Goal: Find contact information: Find contact information

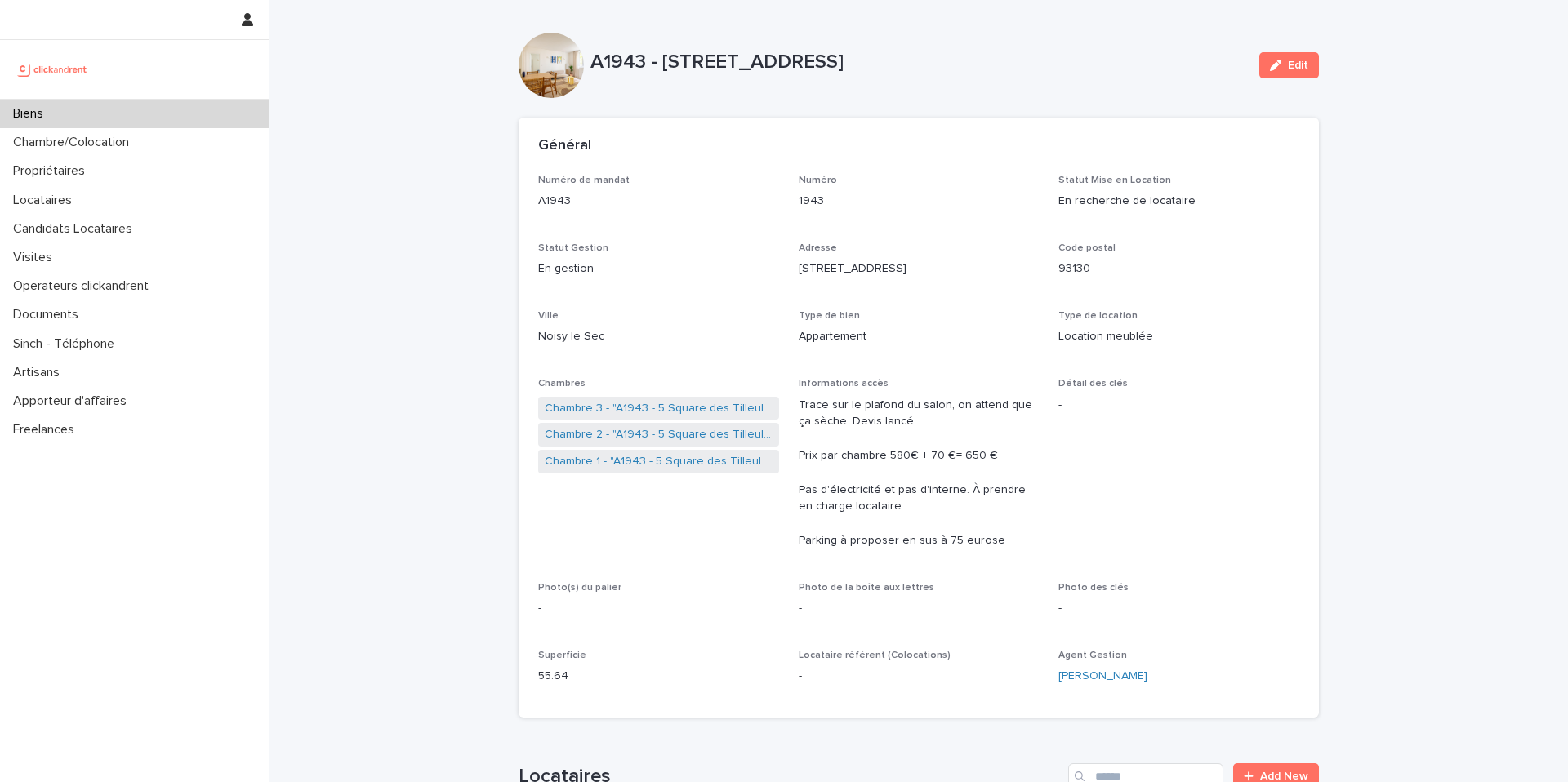
click at [90, 106] on div "Biens" at bounding box center [135, 114] width 269 height 29
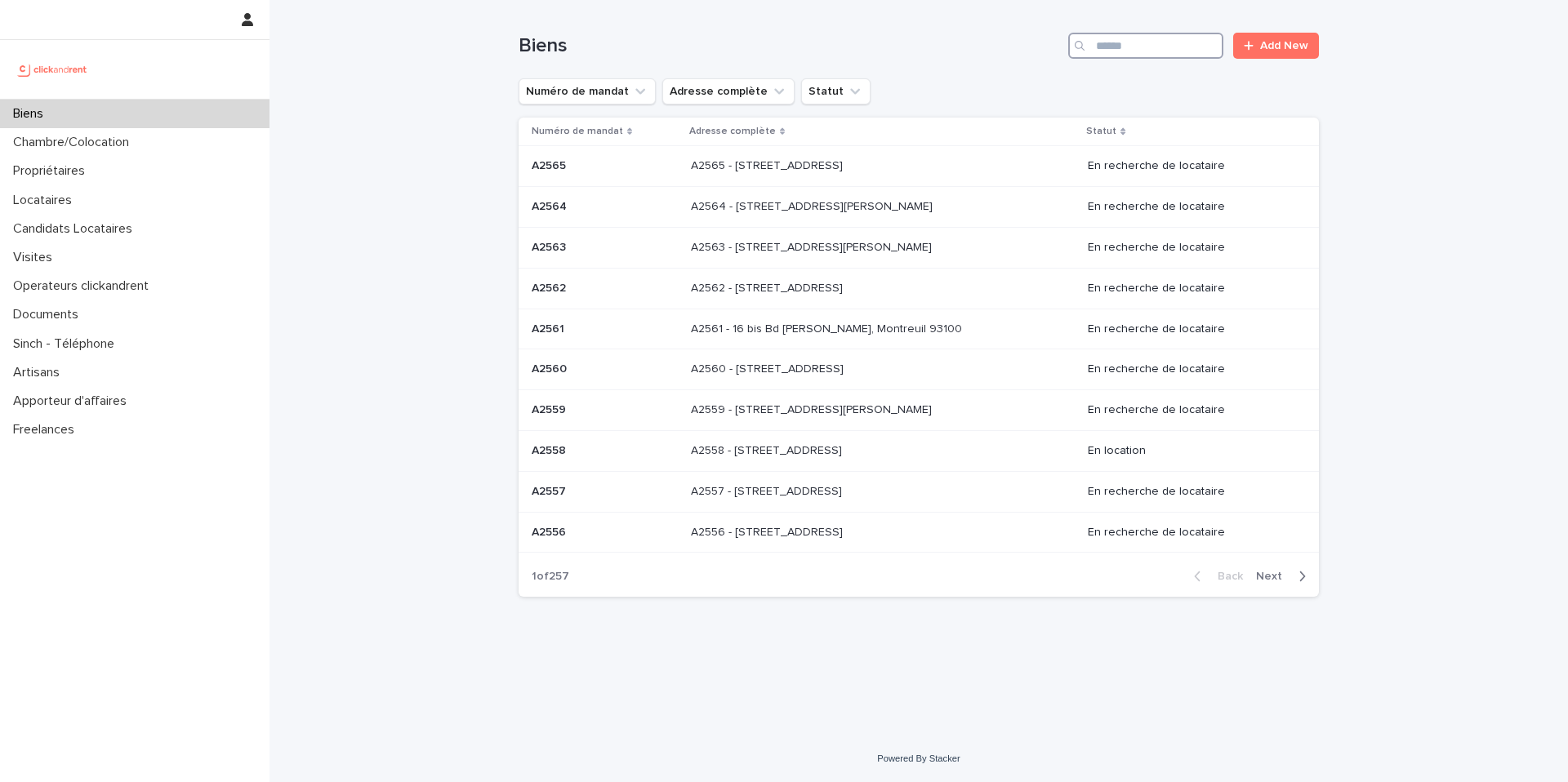
click at [1127, 48] on input "Search" at bounding box center [1145, 45] width 155 height 26
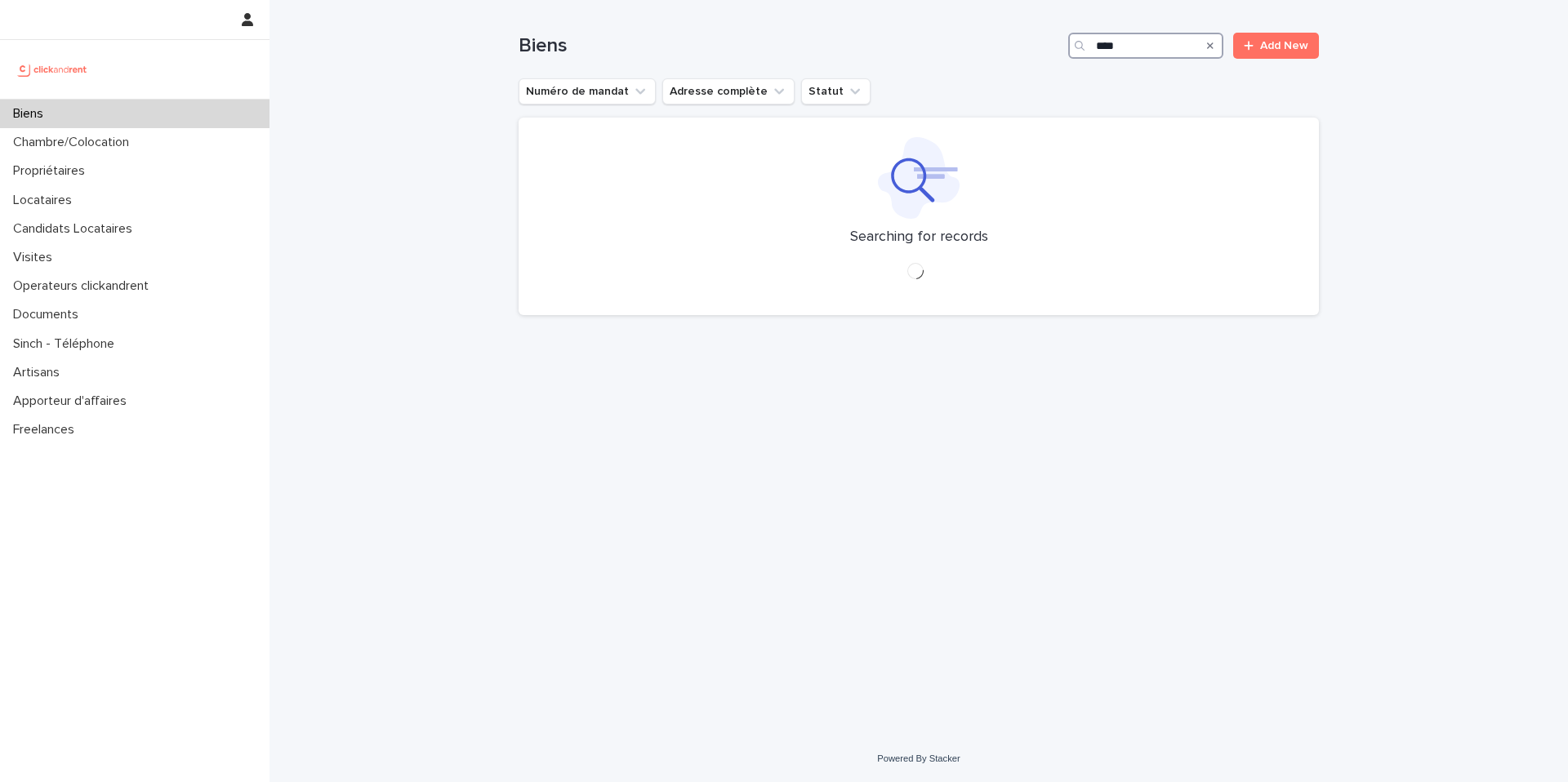
type input "*****"
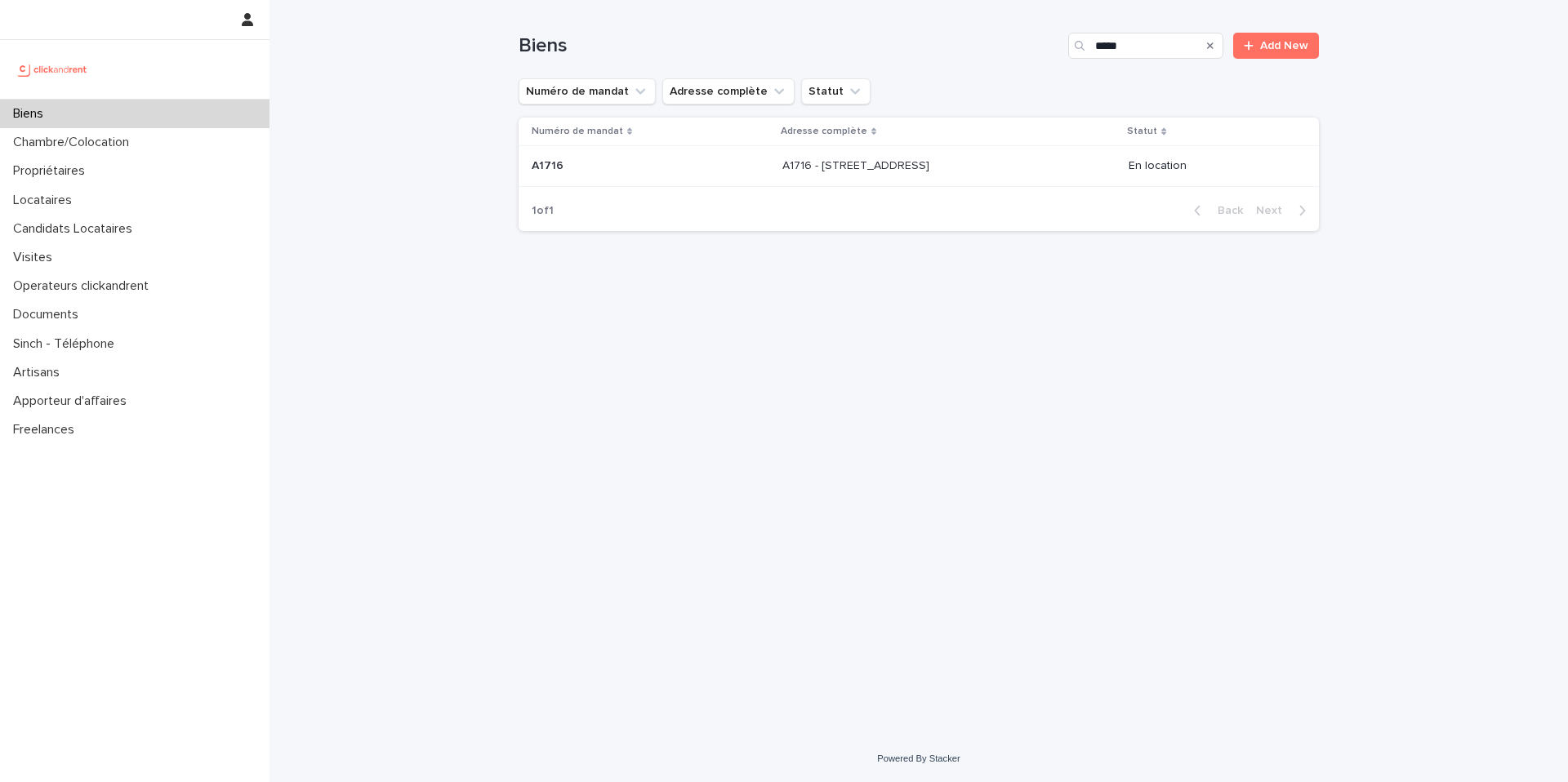
click at [1112, 160] on div "A1716 - [STREET_ADDRESS][GEOGRAPHIC_DATA] A1716 - [STREET_ADDRESS]" at bounding box center [949, 166] width 334 height 27
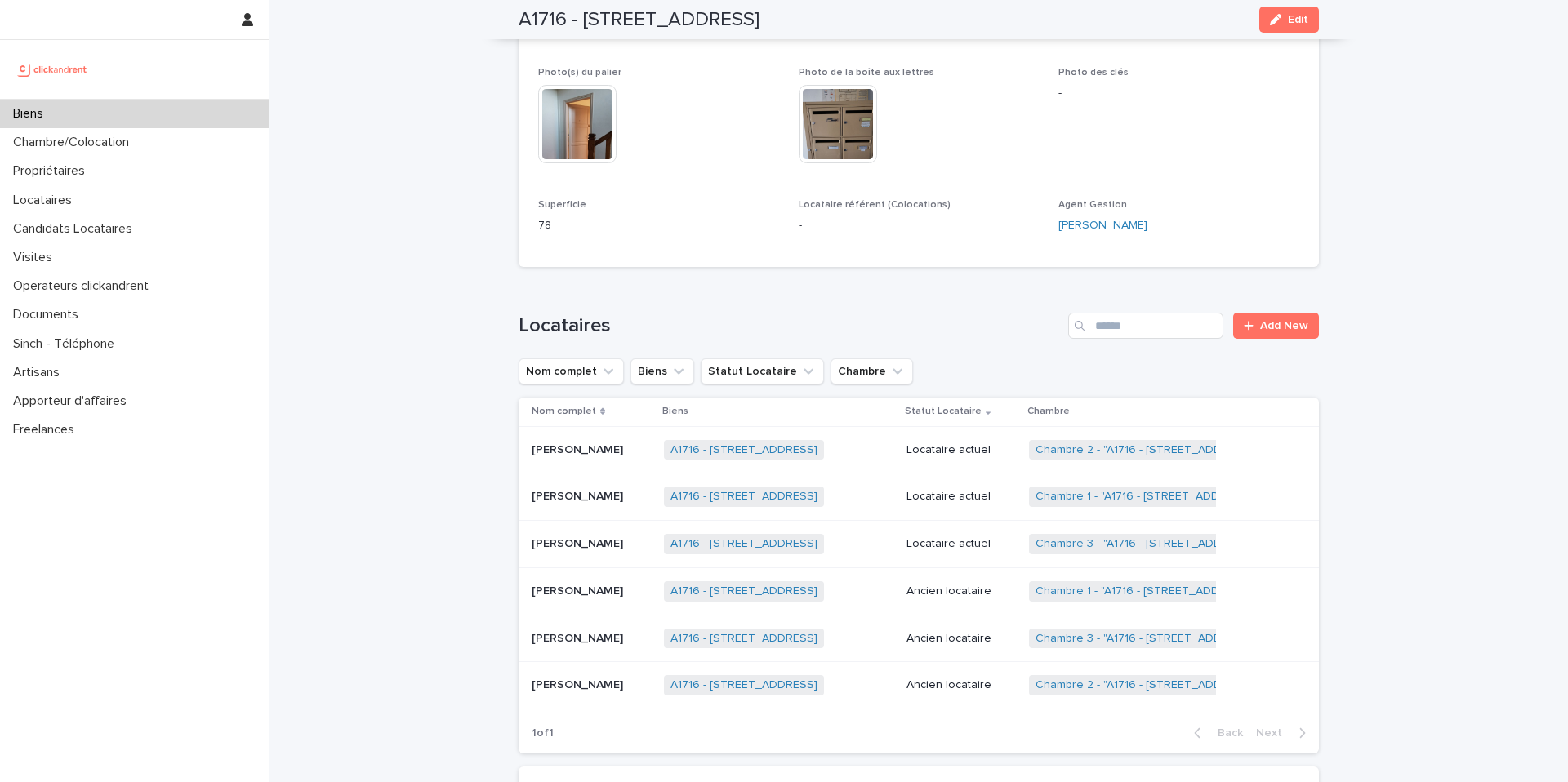
scroll to position [451, 0]
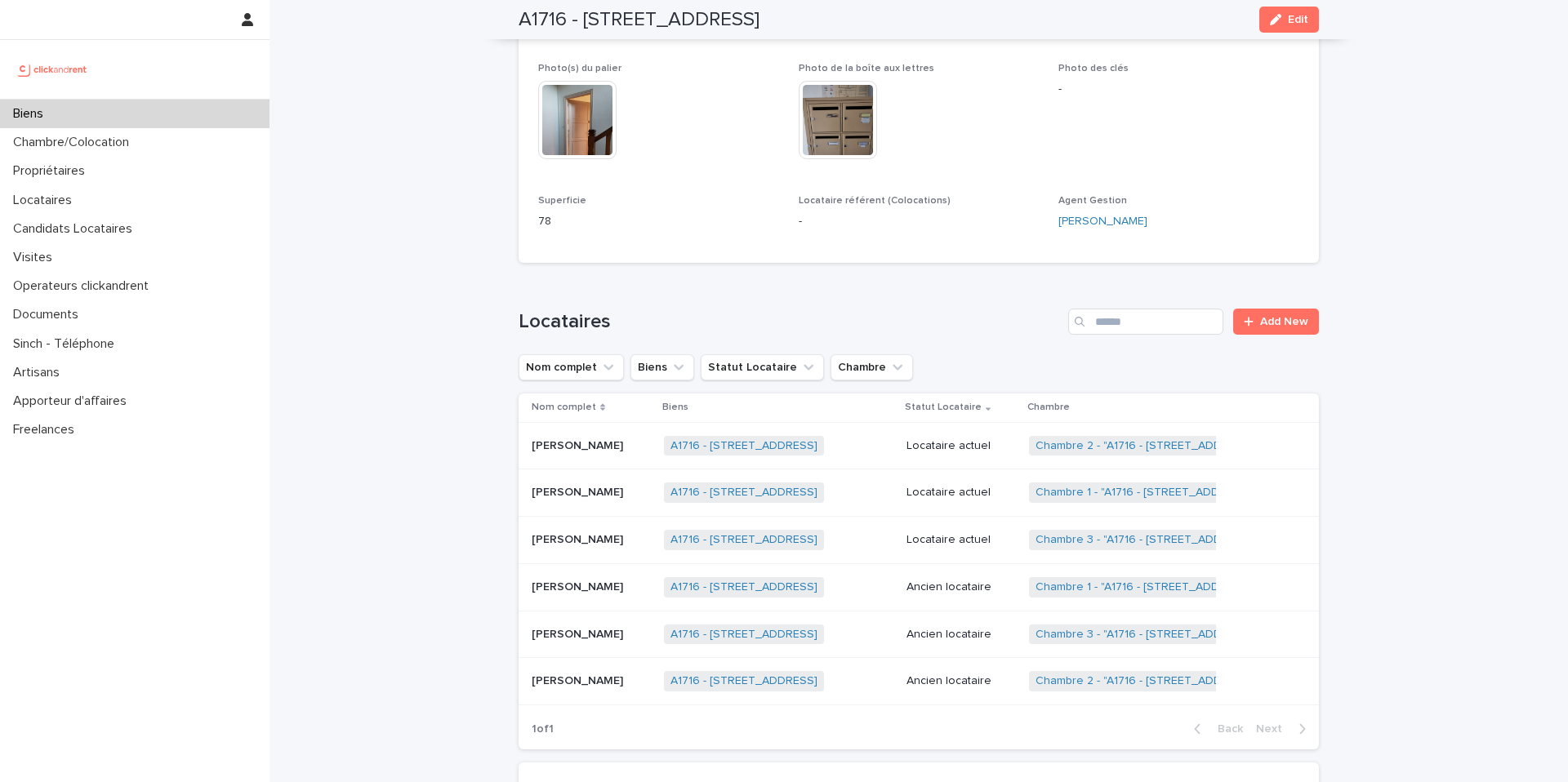
click at [608, 457] on div "[PERSON_NAME] [PERSON_NAME]" at bounding box center [591, 446] width 120 height 27
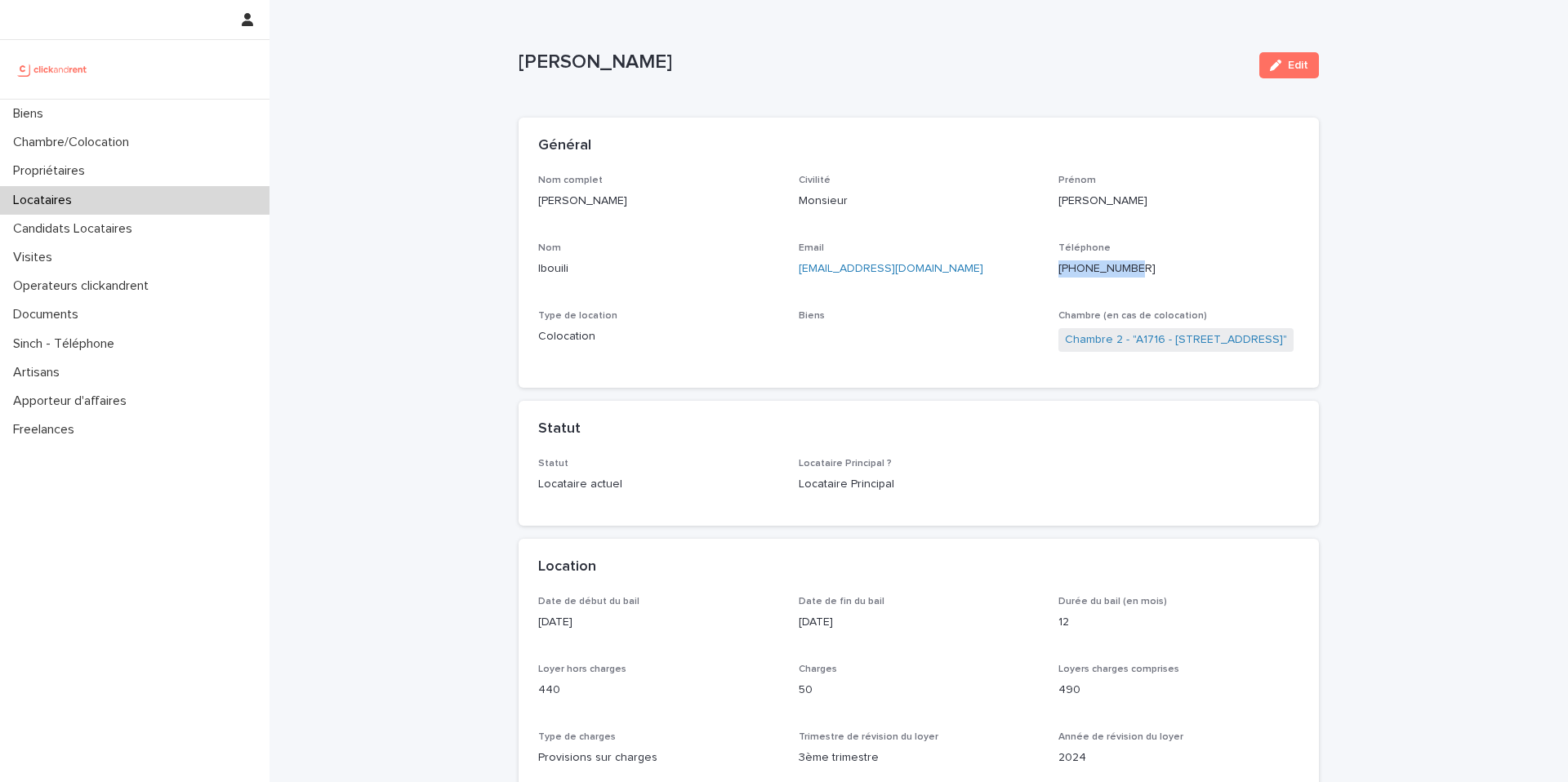
drag, startPoint x: 1141, startPoint y: 266, endPoint x: 1050, endPoint y: 266, distance: 91.0
click at [1050, 266] on div "Nom complet Junior [PERSON_NAME] Civilité Monsieur [PERSON_NAME] Email [EMAIL_A…" at bounding box center [918, 272] width 761 height 194
copy p "[PHONE_NUMBER]"
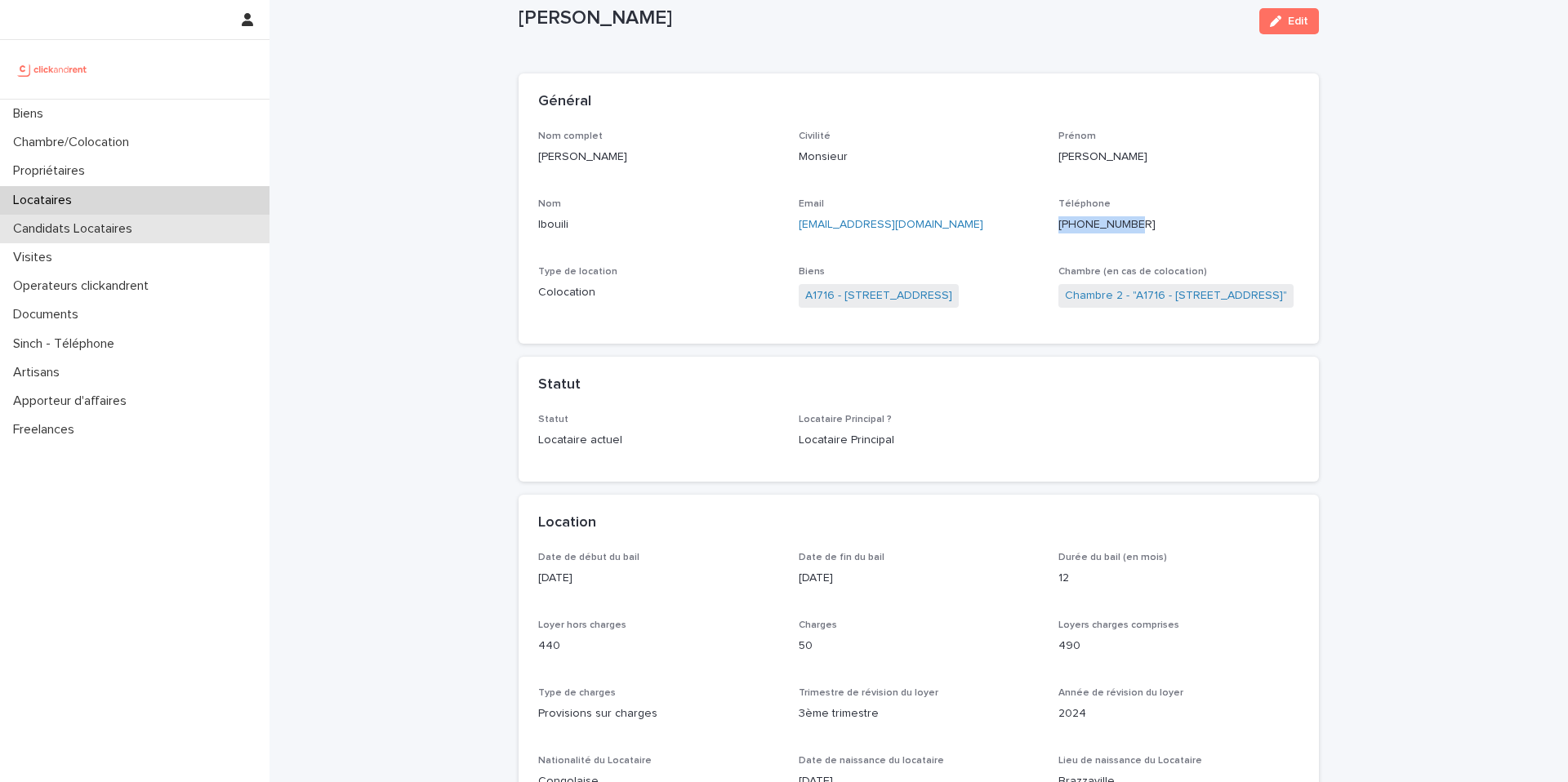
scroll to position [63, 0]
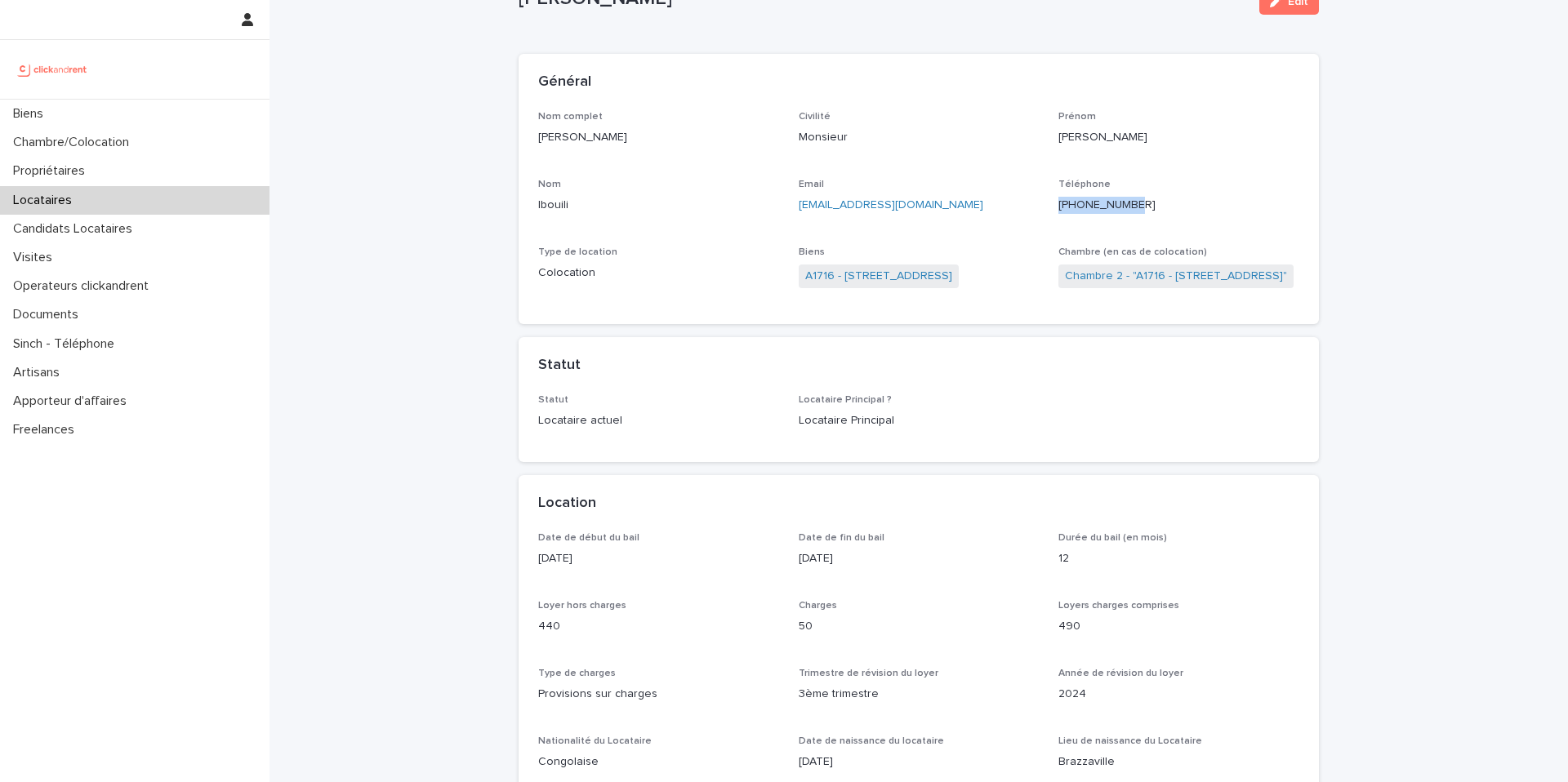
click at [736, 239] on div "Nom complet Junior [PERSON_NAME] Civilité Monsieur [PERSON_NAME] Email [EMAIL_A…" at bounding box center [918, 208] width 761 height 194
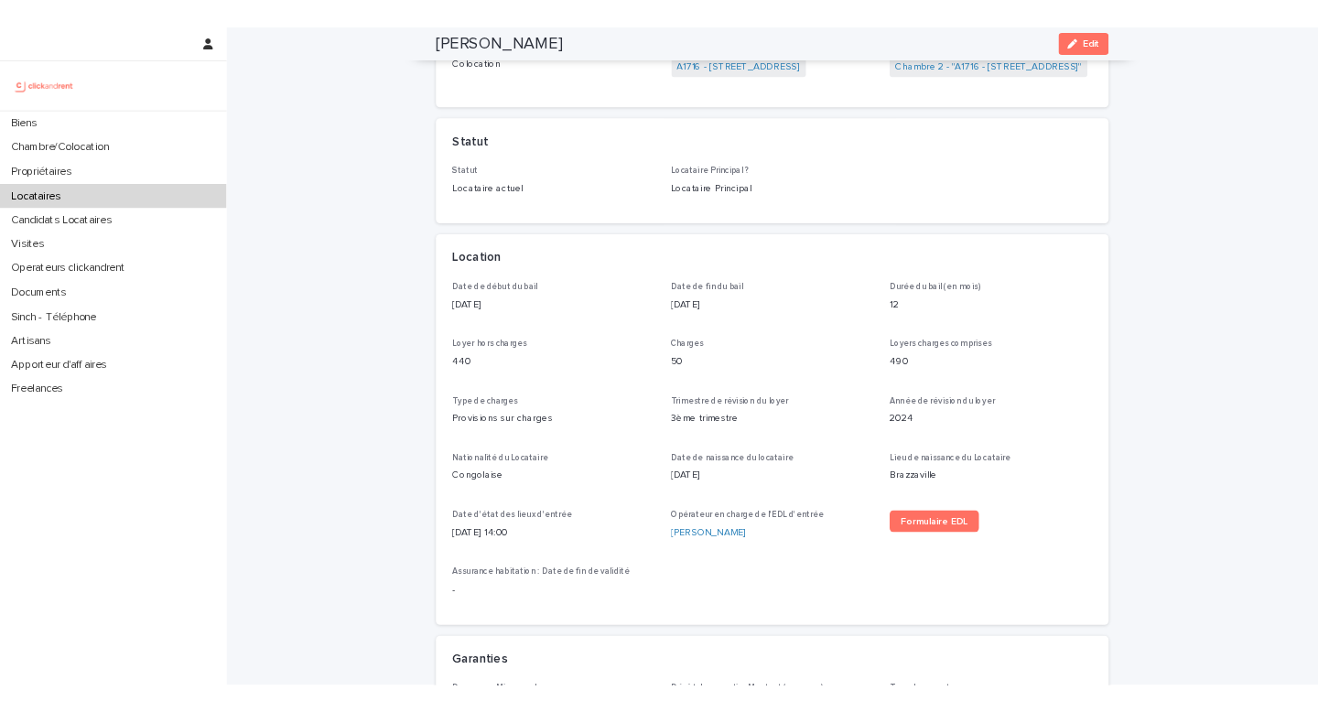
scroll to position [0, 0]
